Goal: Information Seeking & Learning: Understand process/instructions

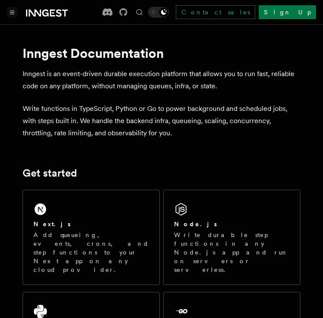
click at [14, 9] on button "Toggle navigation" at bounding box center [12, 12] width 10 height 10
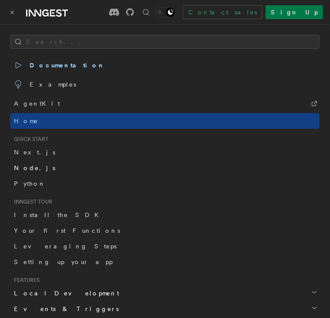
click at [34, 168] on span "Node.js" at bounding box center [34, 167] width 41 height 7
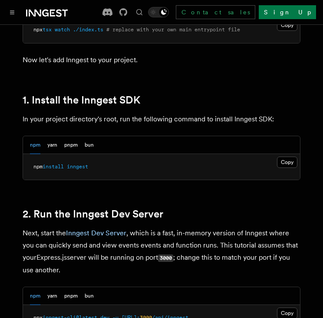
scroll to position [528, 0]
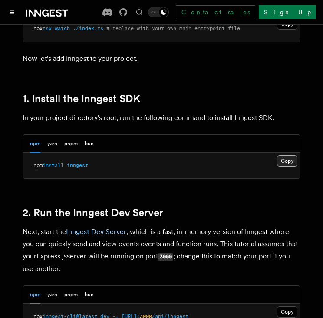
click at [289, 163] on button "Copy Copied" at bounding box center [287, 160] width 20 height 11
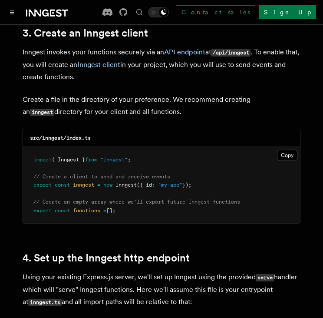
scroll to position [1126, 0]
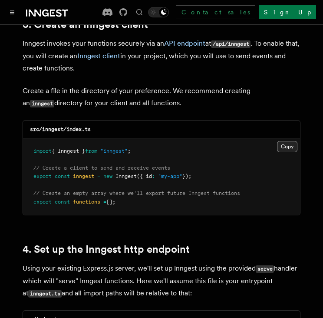
click at [284, 141] on button "Copy Copied" at bounding box center [287, 146] width 20 height 11
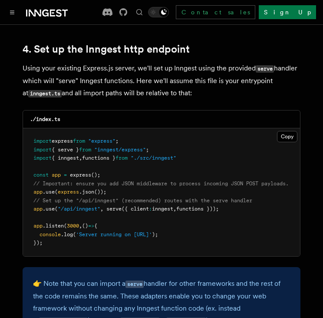
scroll to position [1329, 0]
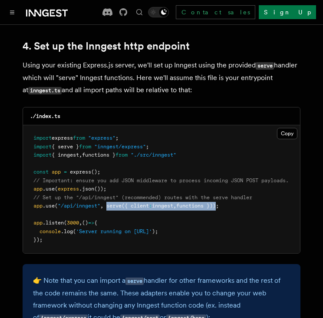
drag, startPoint x: 107, startPoint y: 196, endPoint x: 223, endPoint y: 194, distance: 116.1
click at [219, 203] on span "app .use ( "/api/inngest" , serve ({ client : inngest , functions }));" at bounding box center [126, 206] width 186 height 6
copy span "serve ({ client : inngest , functions })"
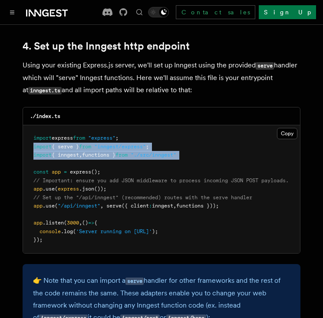
drag, startPoint x: 33, startPoint y: 137, endPoint x: 189, endPoint y: 150, distance: 156.6
click at [189, 150] on pre "import express from "express" ; import { serve } from "inngest/express" ; impor…" at bounding box center [161, 189] width 277 height 128
copy code "import { serve } from "inngest/express" ; import { inngest , functions } from "…"
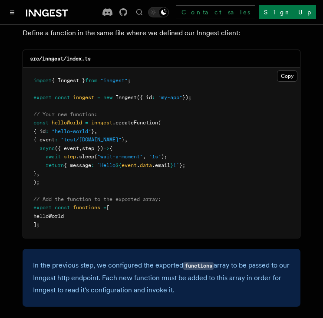
scroll to position [1790, 0]
